Goal: Check status: Check status

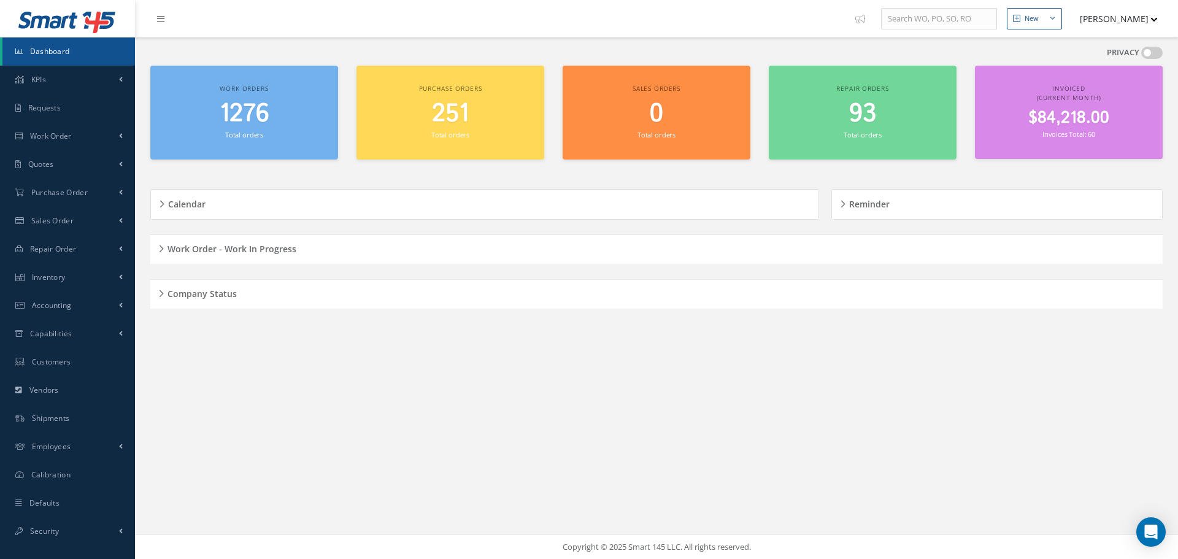
click at [162, 290] on div "Company Status" at bounding box center [656, 294] width 1013 height 19
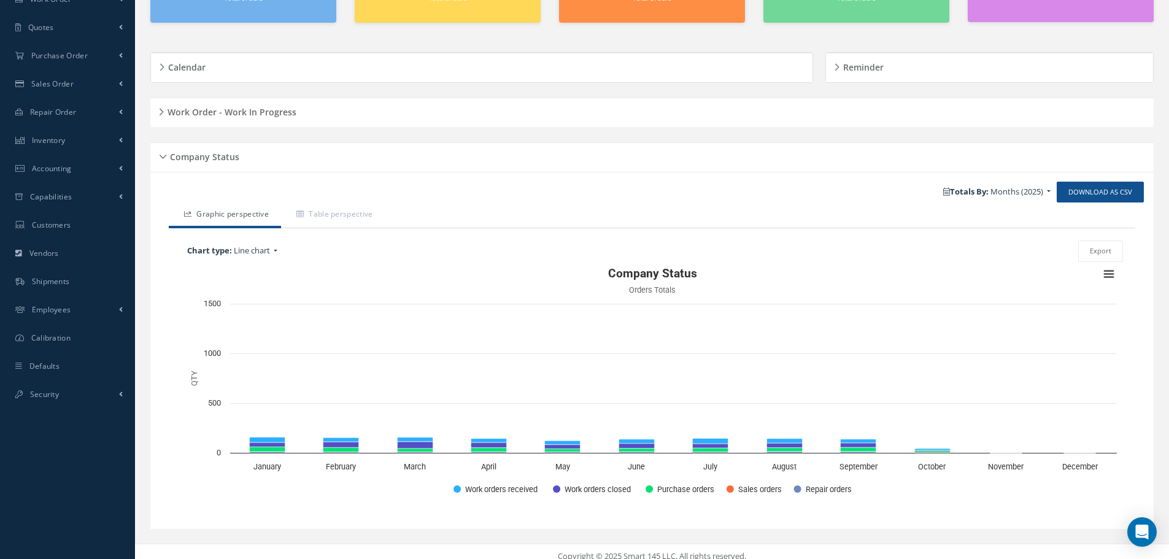
scroll to position [147, 0]
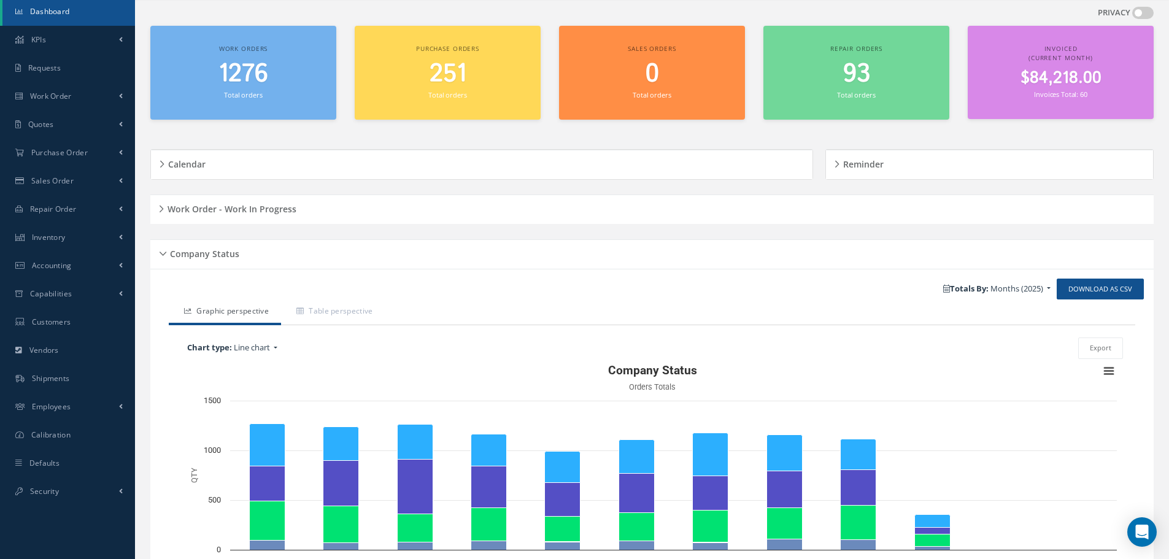
scroll to position [61, 0]
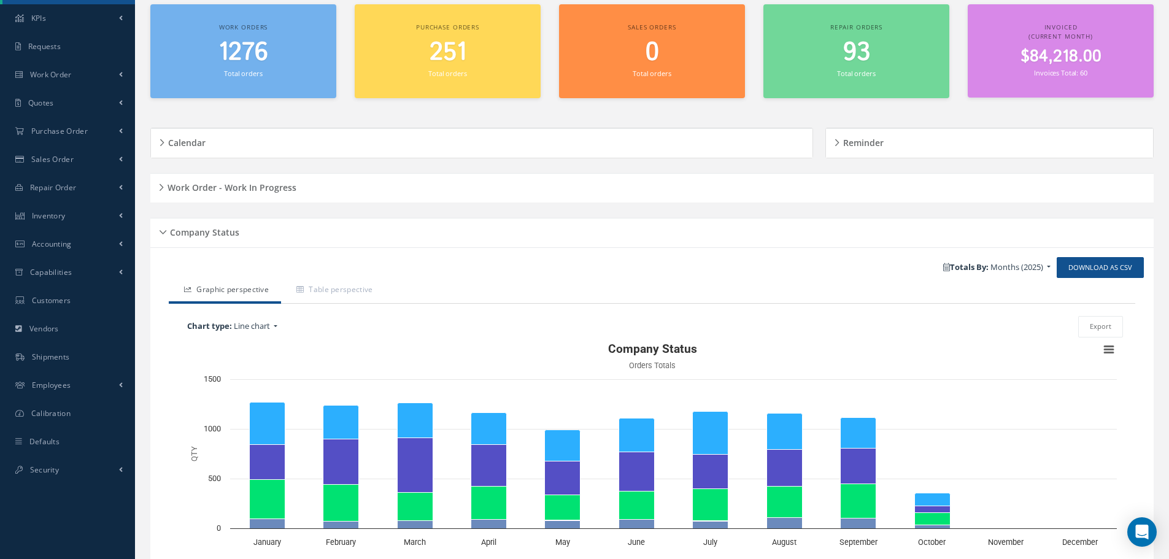
click at [166, 230] on div "Company Status" at bounding box center [651, 232] width 1003 height 19
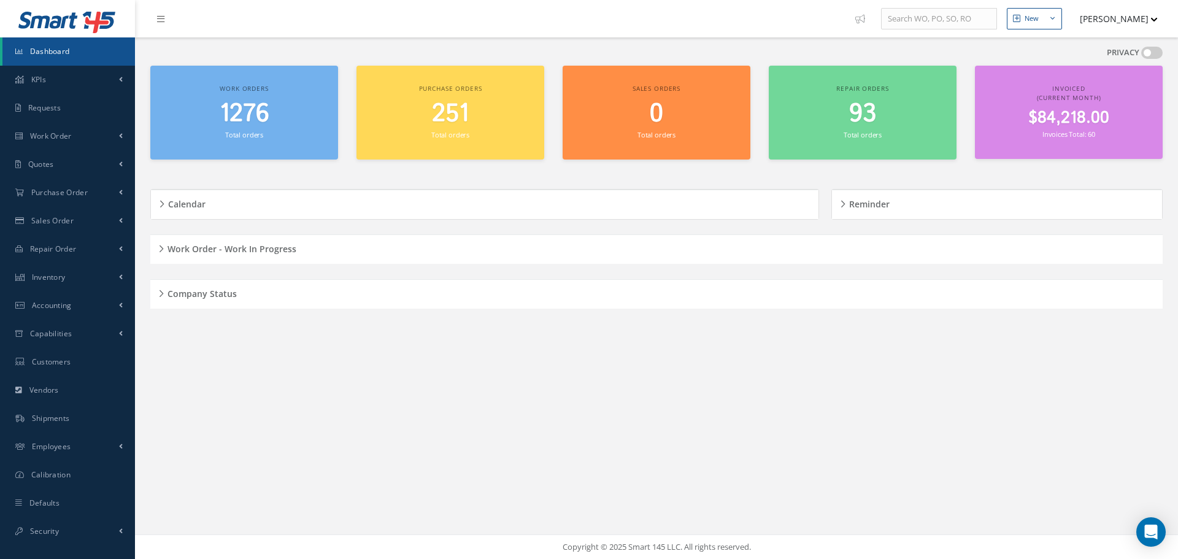
click at [164, 245] on h5 "Work Order - Work In Progress" at bounding box center [230, 247] width 133 height 15
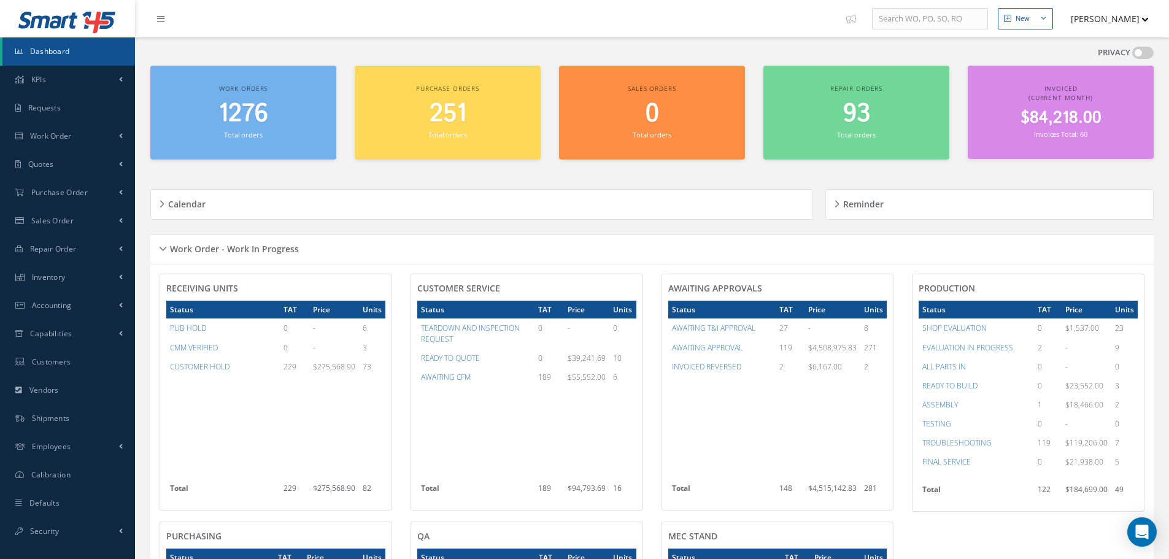
click at [167, 246] on h5 "Work Order - Work In Progress" at bounding box center [232, 247] width 133 height 15
